Goal: Complete application form: Complete application form

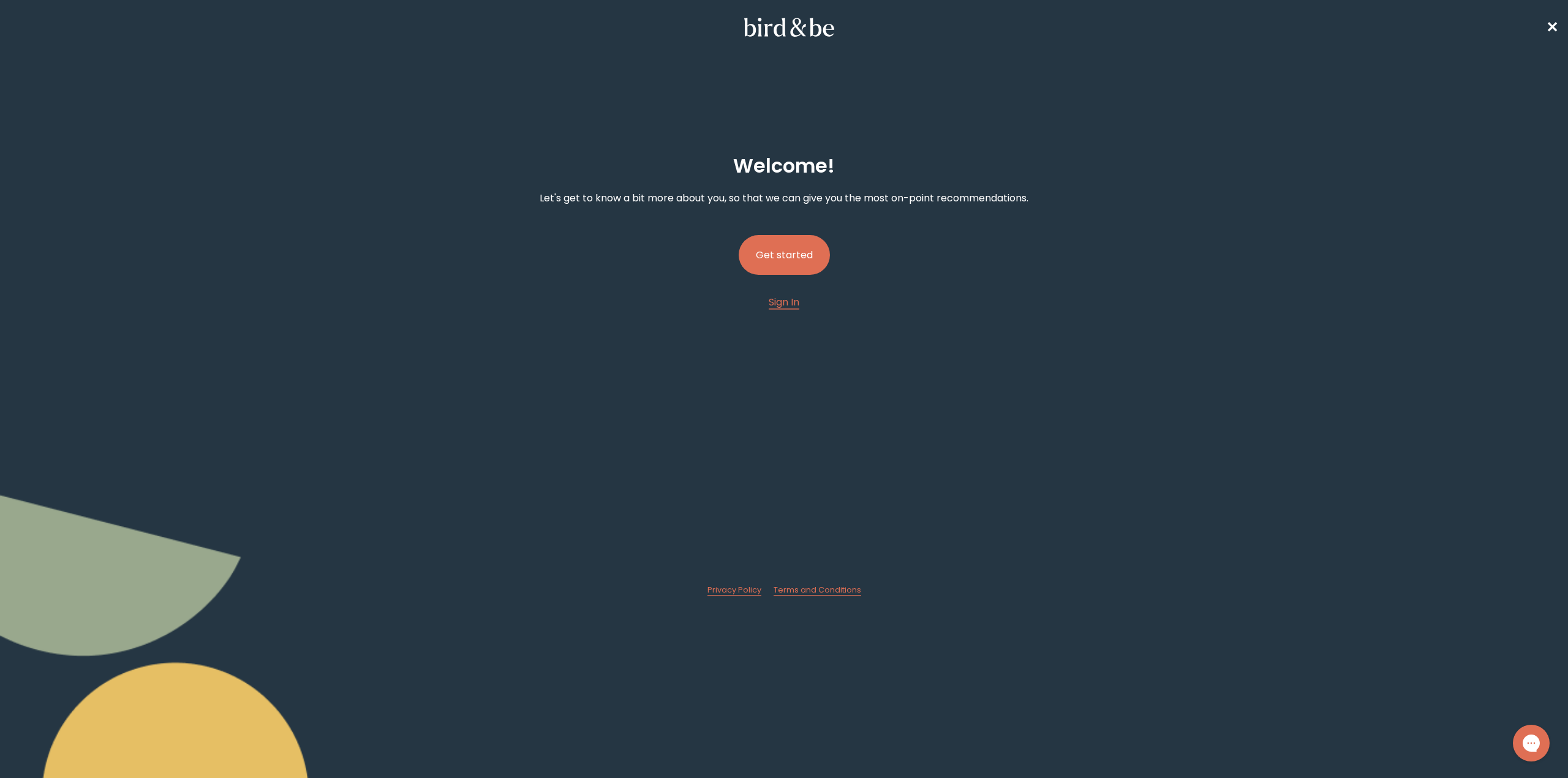
click at [796, 252] on button "Get started" at bounding box center [785, 255] width 91 height 40
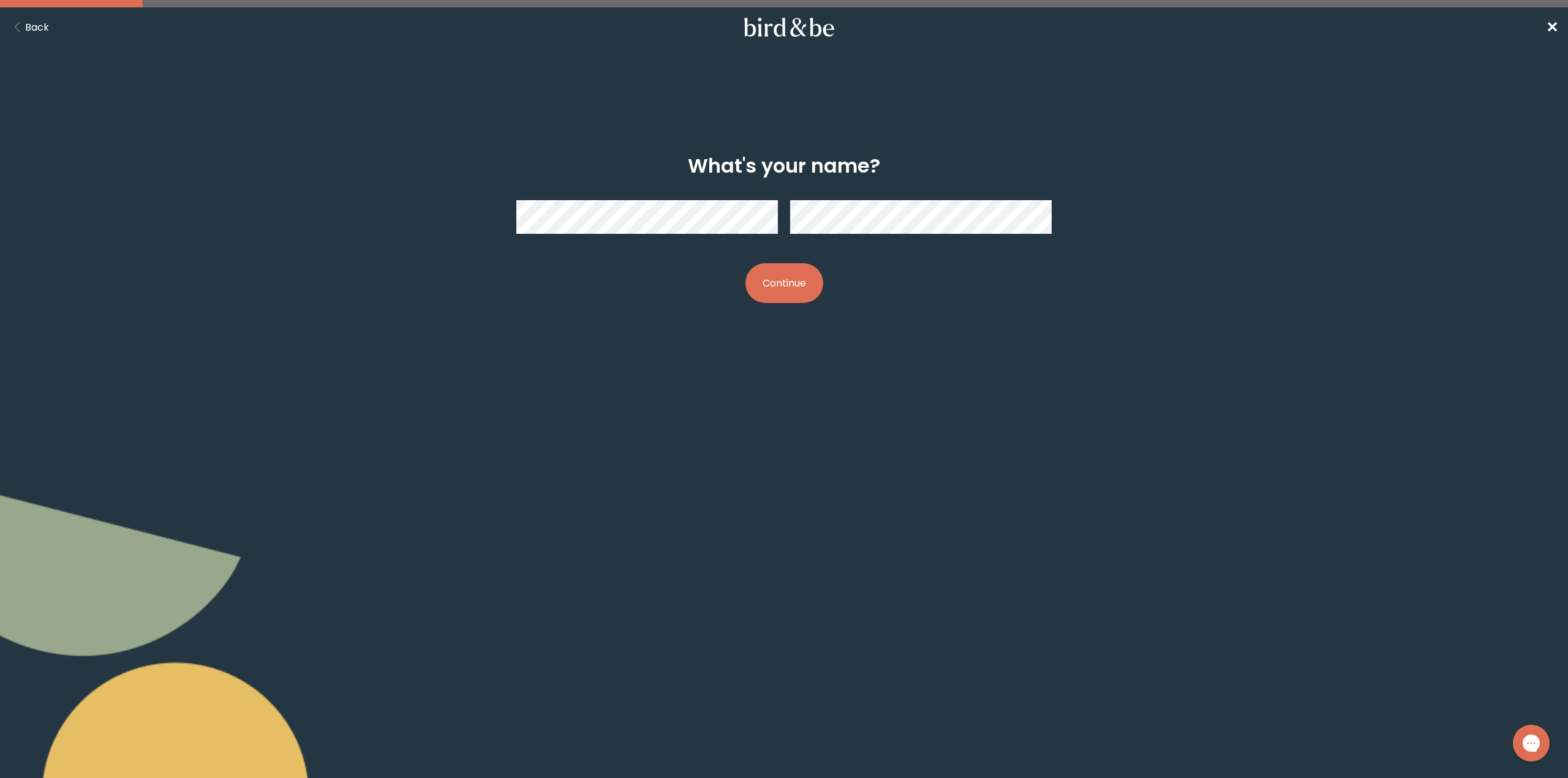
click at [793, 284] on button "Continue" at bounding box center [785, 283] width 78 height 40
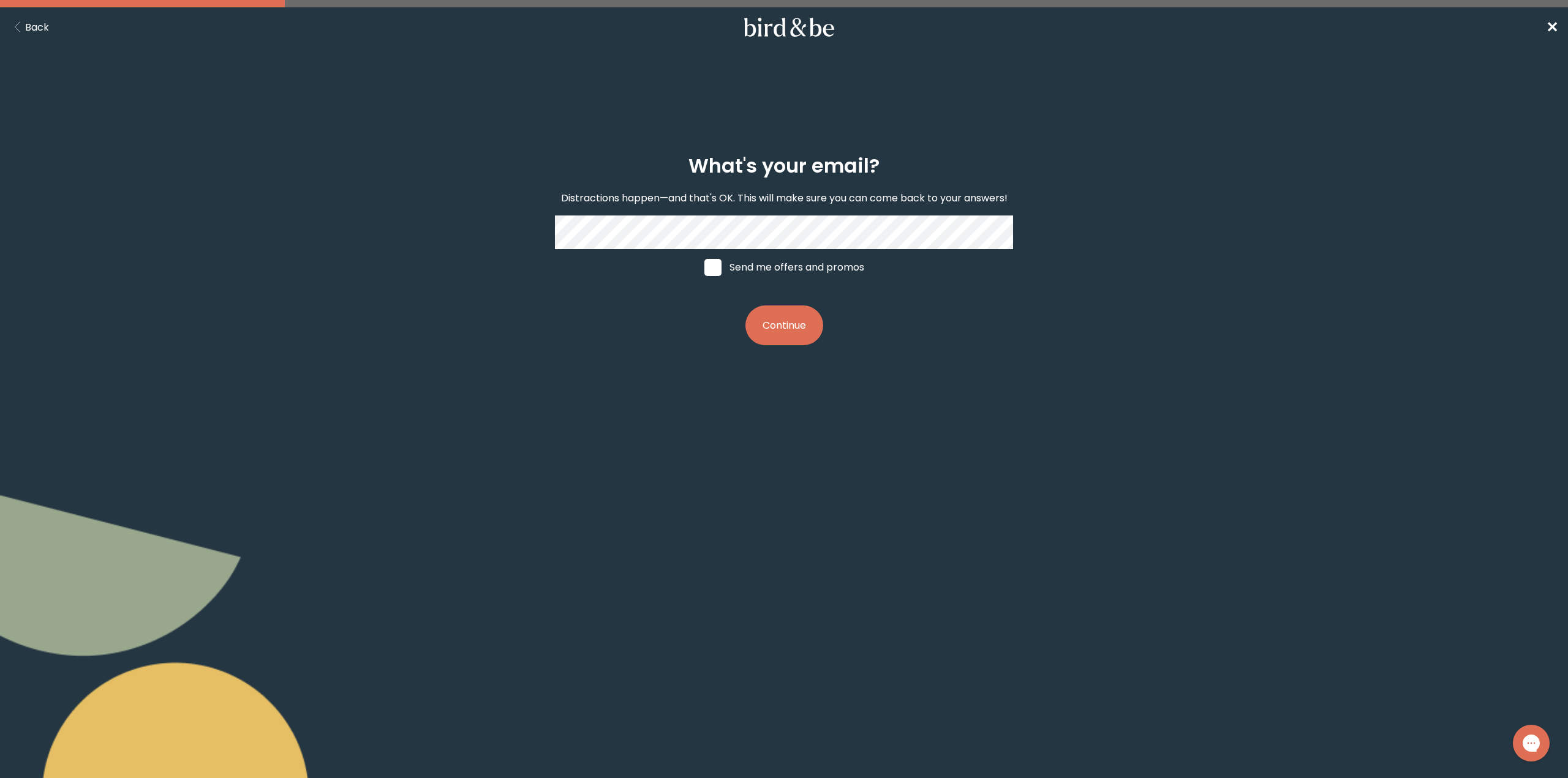
click at [768, 266] on label "Send me offers and promos" at bounding box center [784, 268] width 183 height 37
click at [704, 267] on input "Send me offers and promos" at bounding box center [704, 267] width 1 height 1
checkbox input "true"
click at [759, 333] on button "Continue" at bounding box center [785, 326] width 78 height 40
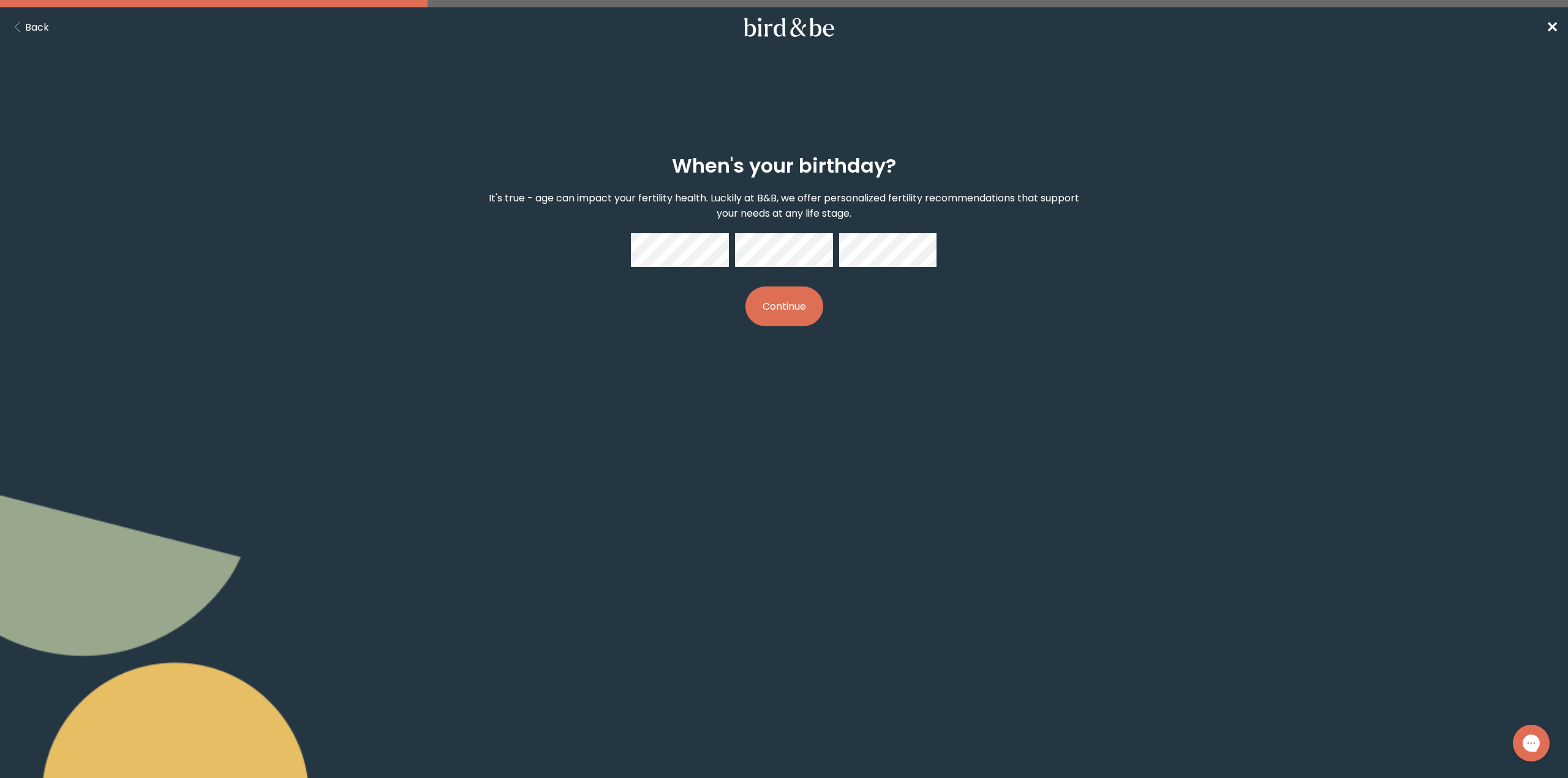
click at [790, 307] on button "Continue" at bounding box center [785, 306] width 78 height 40
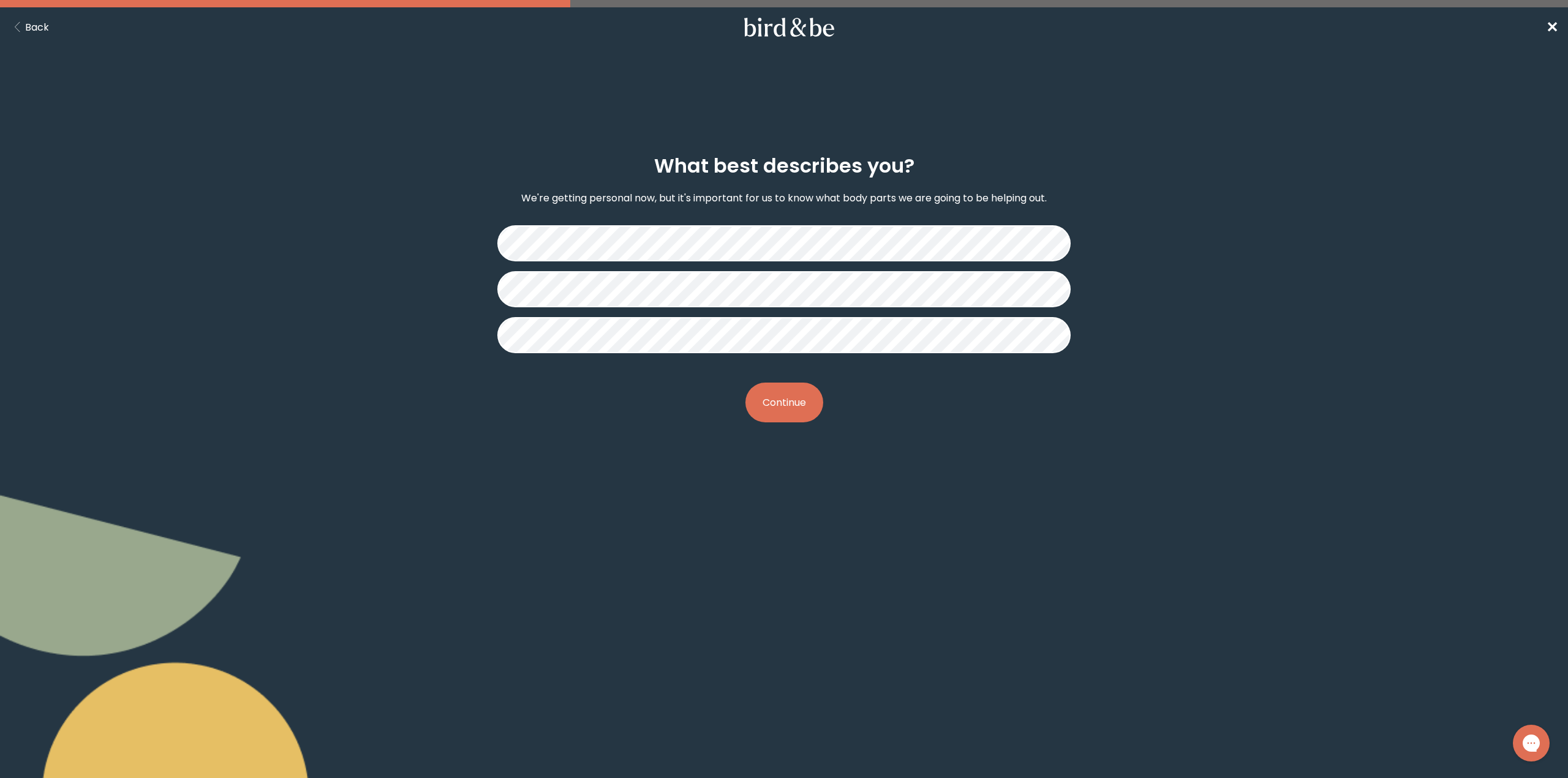
click at [800, 398] on button "Continue" at bounding box center [785, 403] width 78 height 40
click at [790, 400] on button "Continue" at bounding box center [785, 403] width 78 height 40
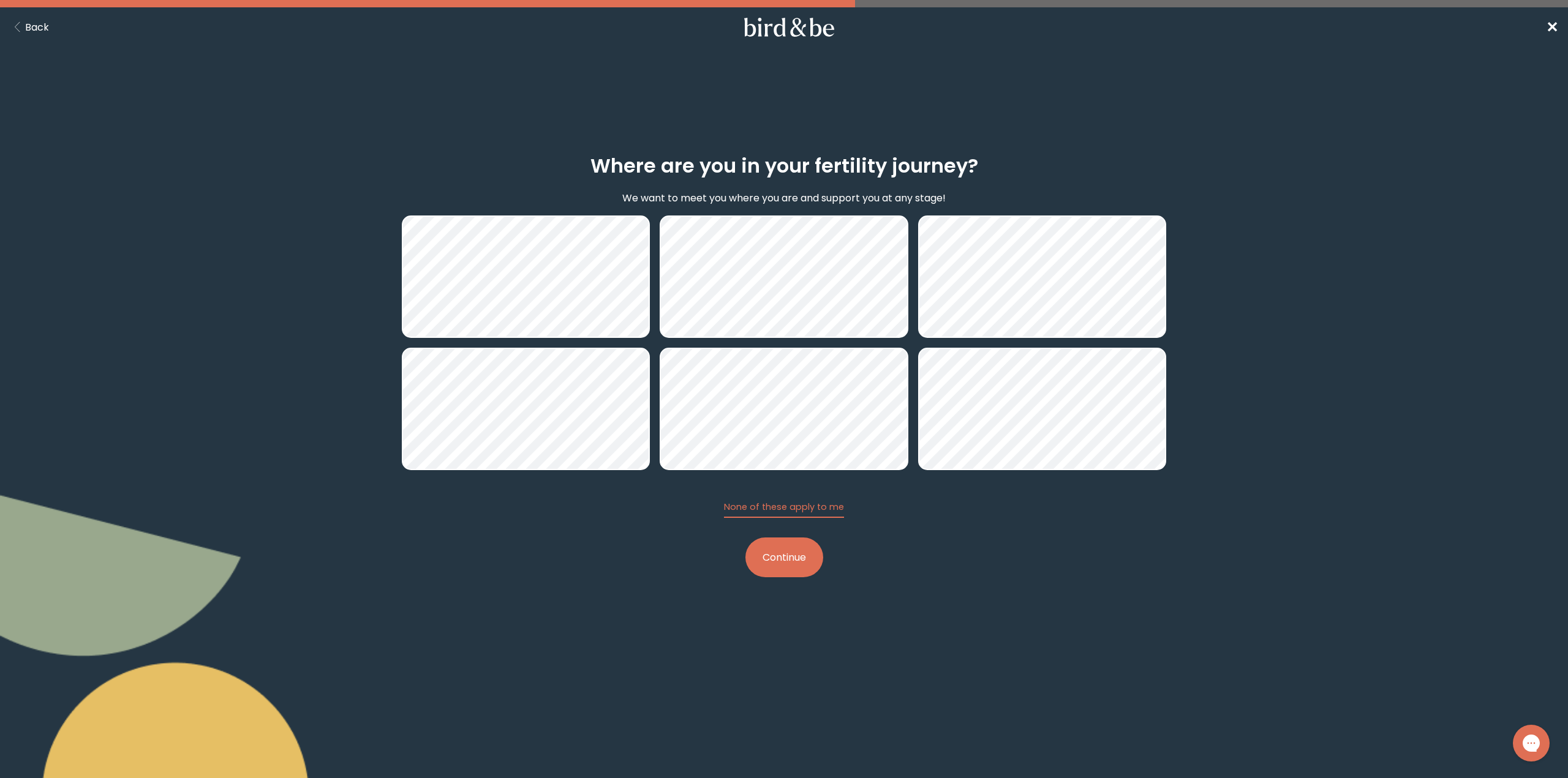
click at [784, 559] on button "Continue" at bounding box center [785, 557] width 78 height 40
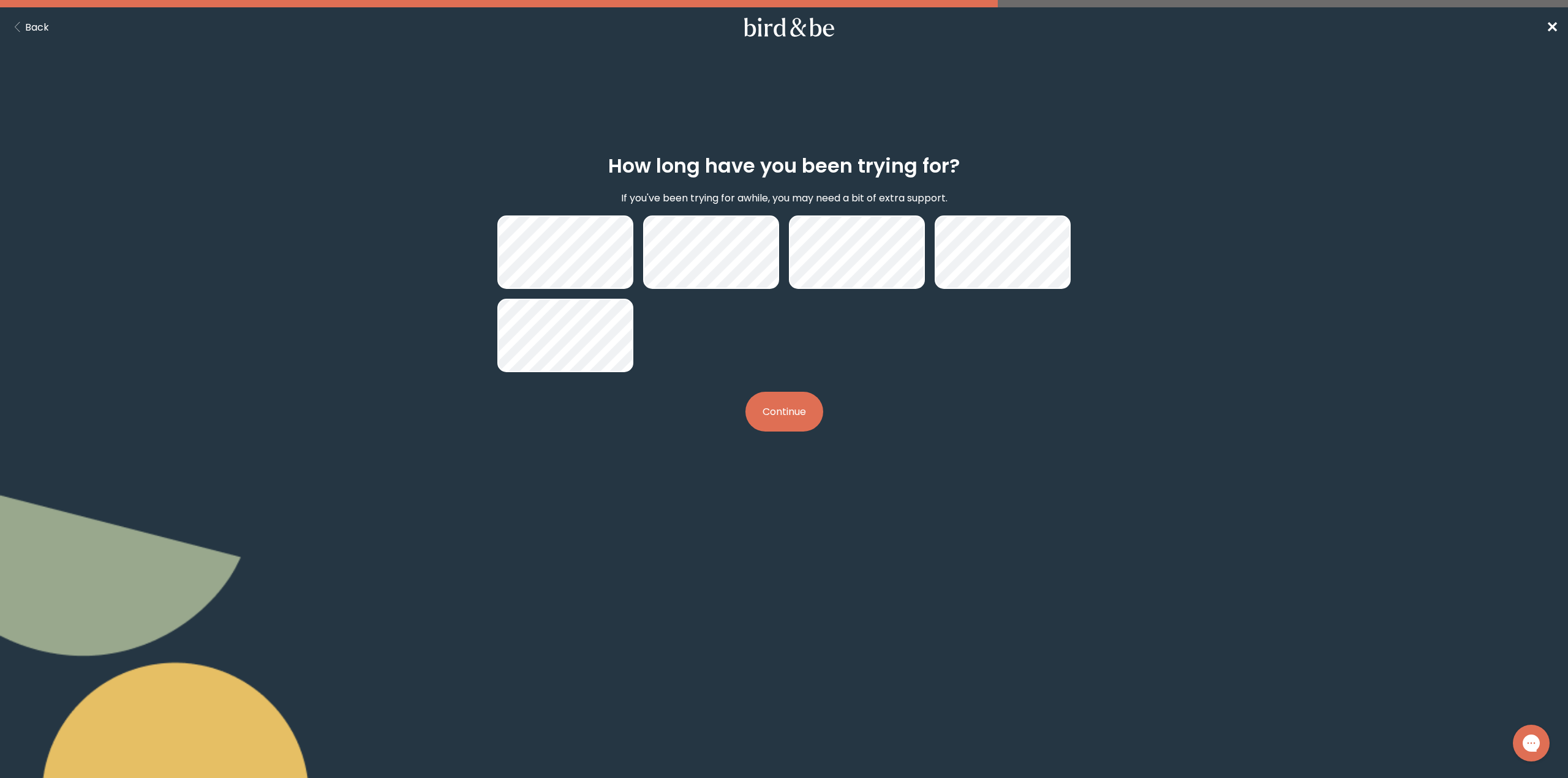
click at [788, 412] on button "Continue" at bounding box center [785, 412] width 78 height 40
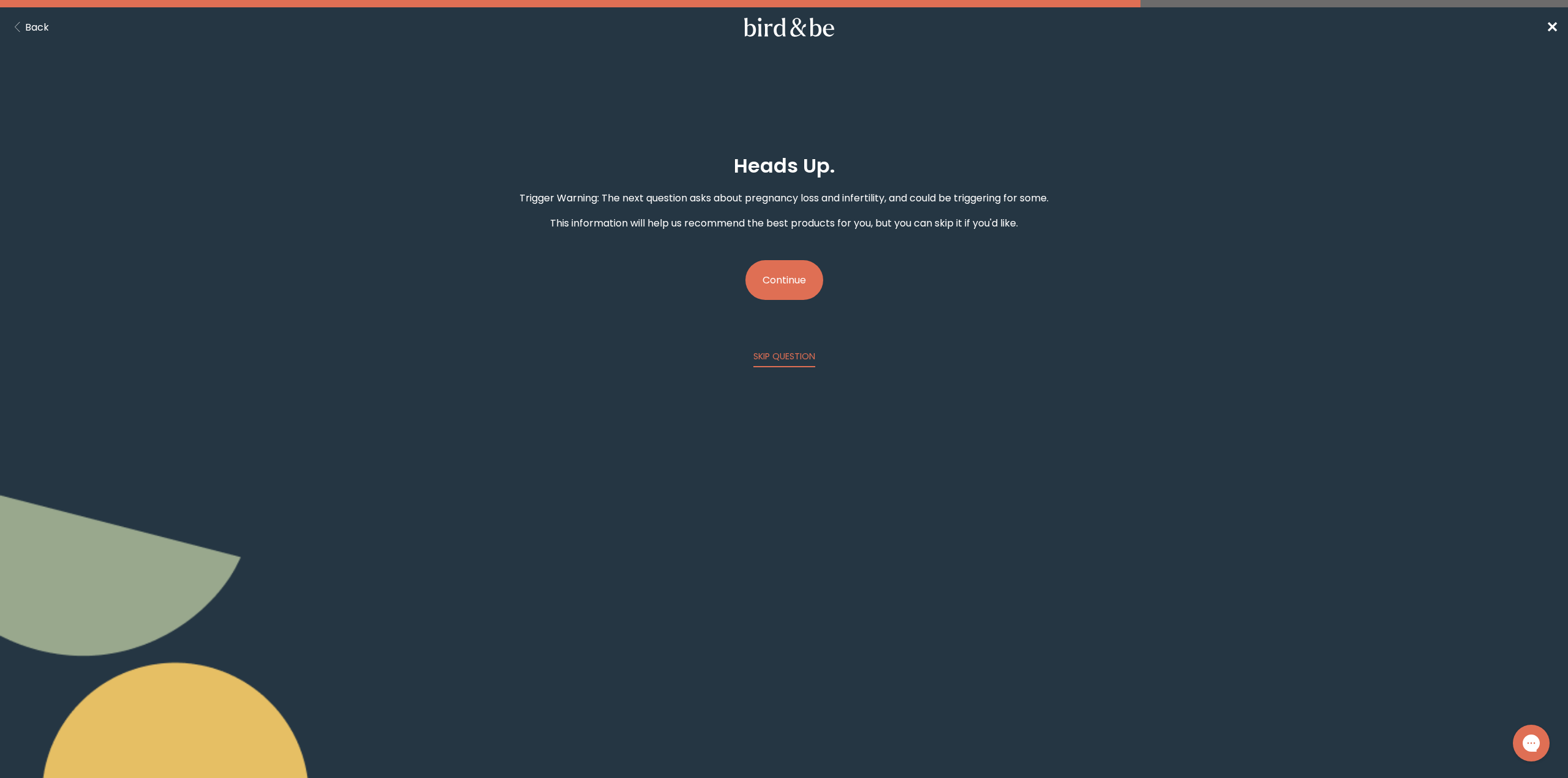
click at [790, 292] on button "Continue" at bounding box center [785, 280] width 78 height 40
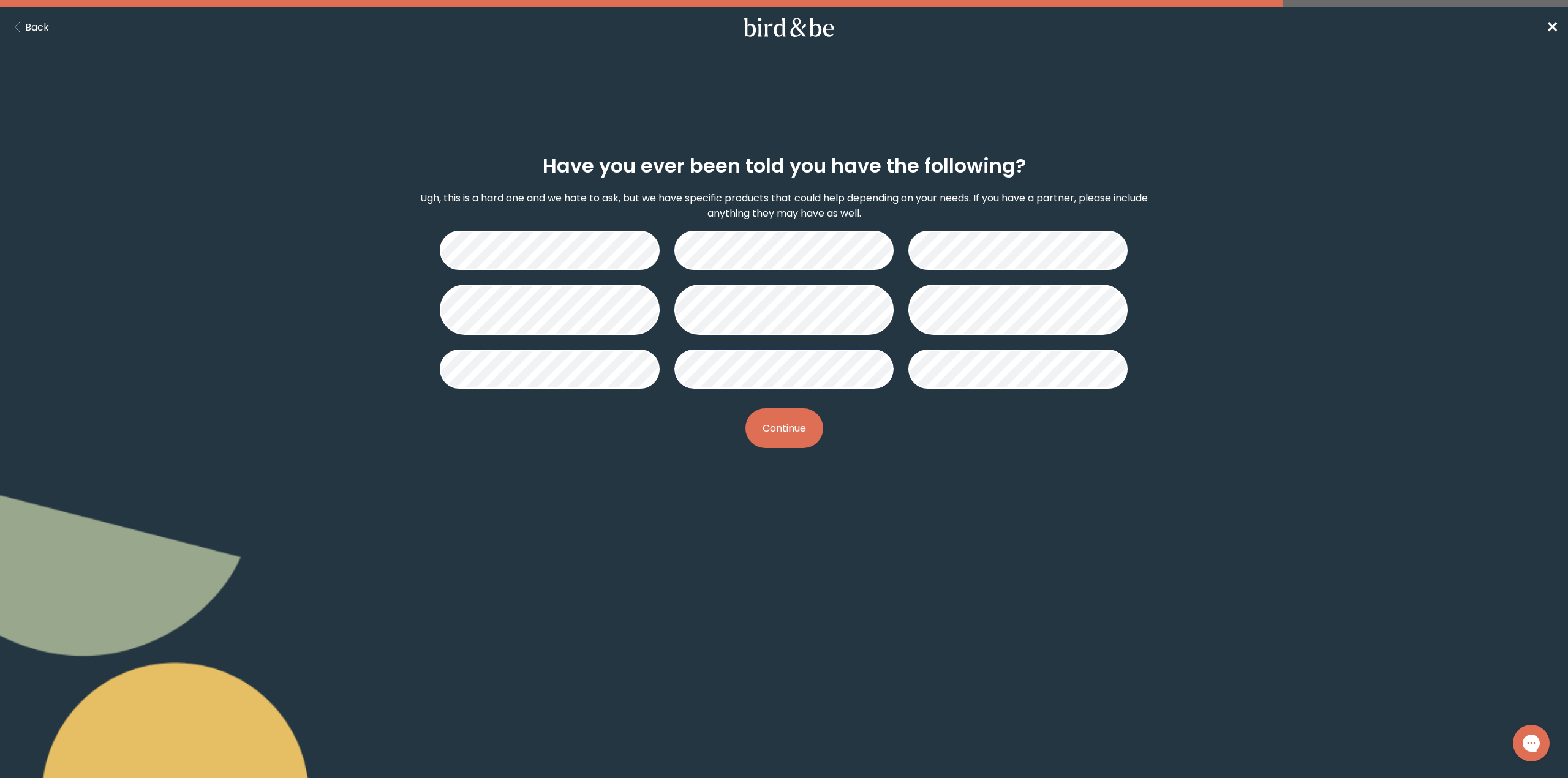
click at [788, 428] on button "Continue" at bounding box center [785, 428] width 78 height 40
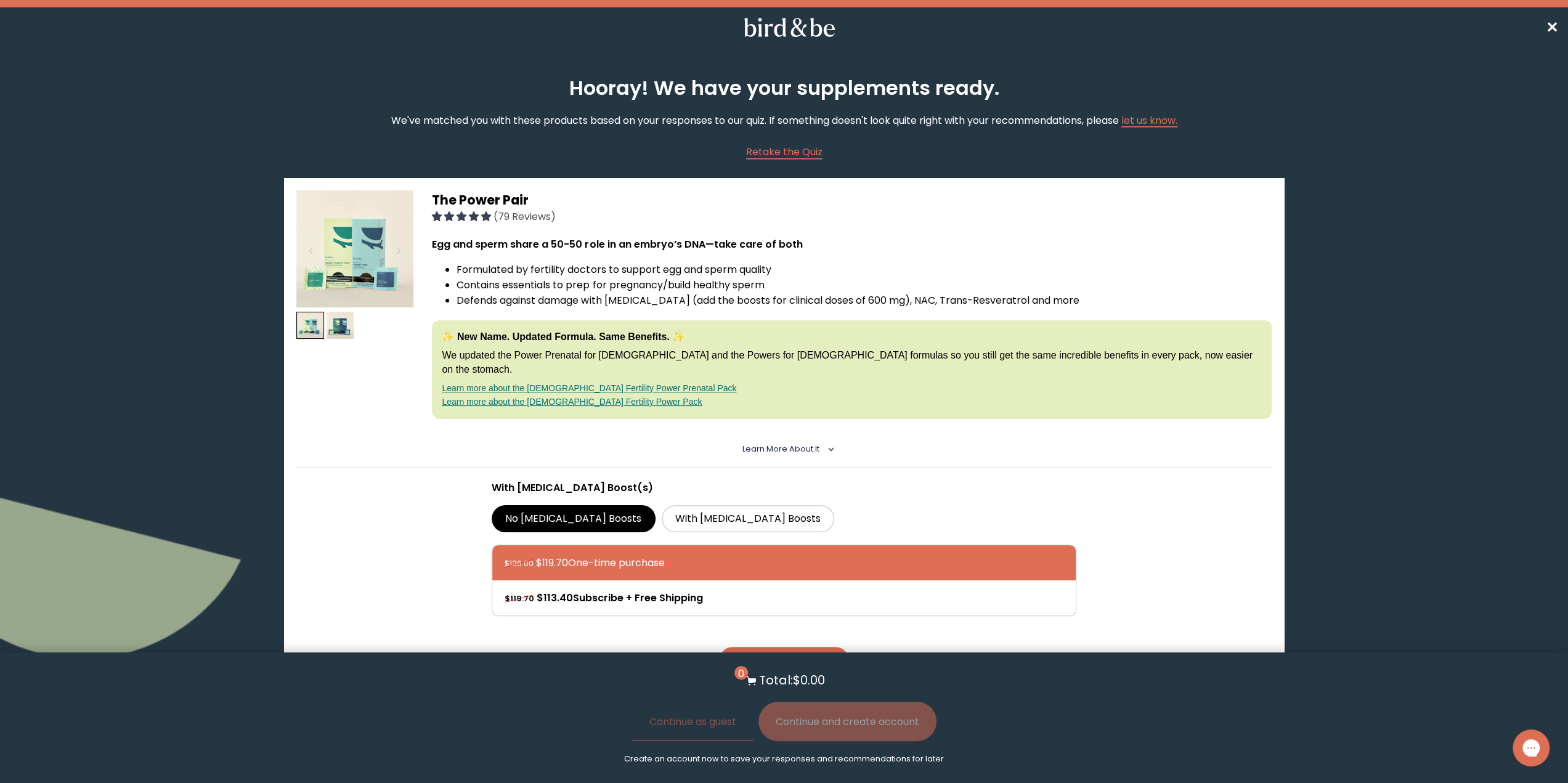
click at [945, 117] on p "We've matched you with these products based on your responses to our quiz. If s…" at bounding box center [784, 120] width 786 height 16
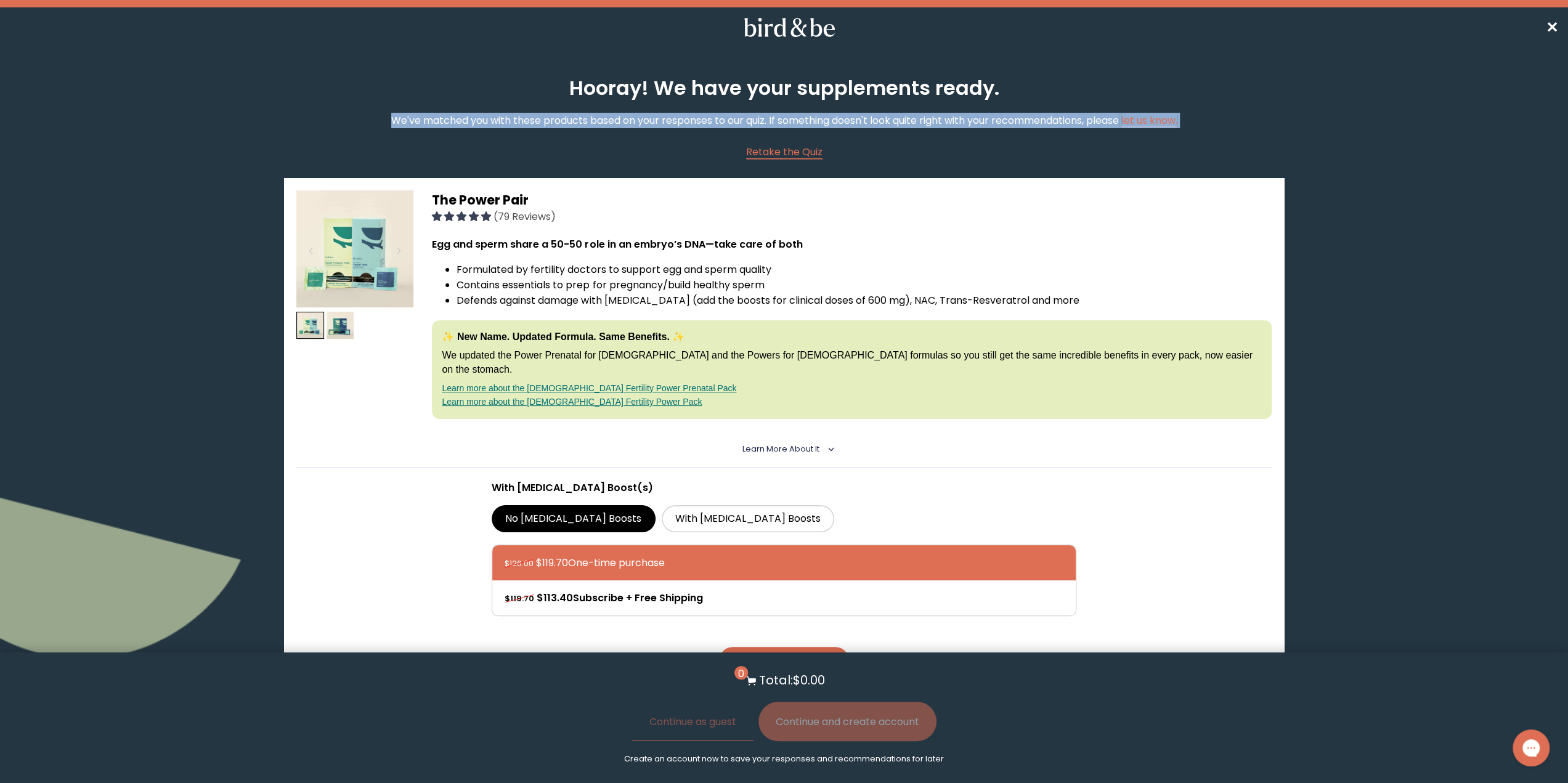
click at [945, 117] on p "We've matched you with these products based on your responses to our quiz. If s…" at bounding box center [784, 120] width 786 height 16
click at [1552, 25] on span "✕" at bounding box center [1552, 27] width 12 height 20
